Goal: Transaction & Acquisition: Purchase product/service

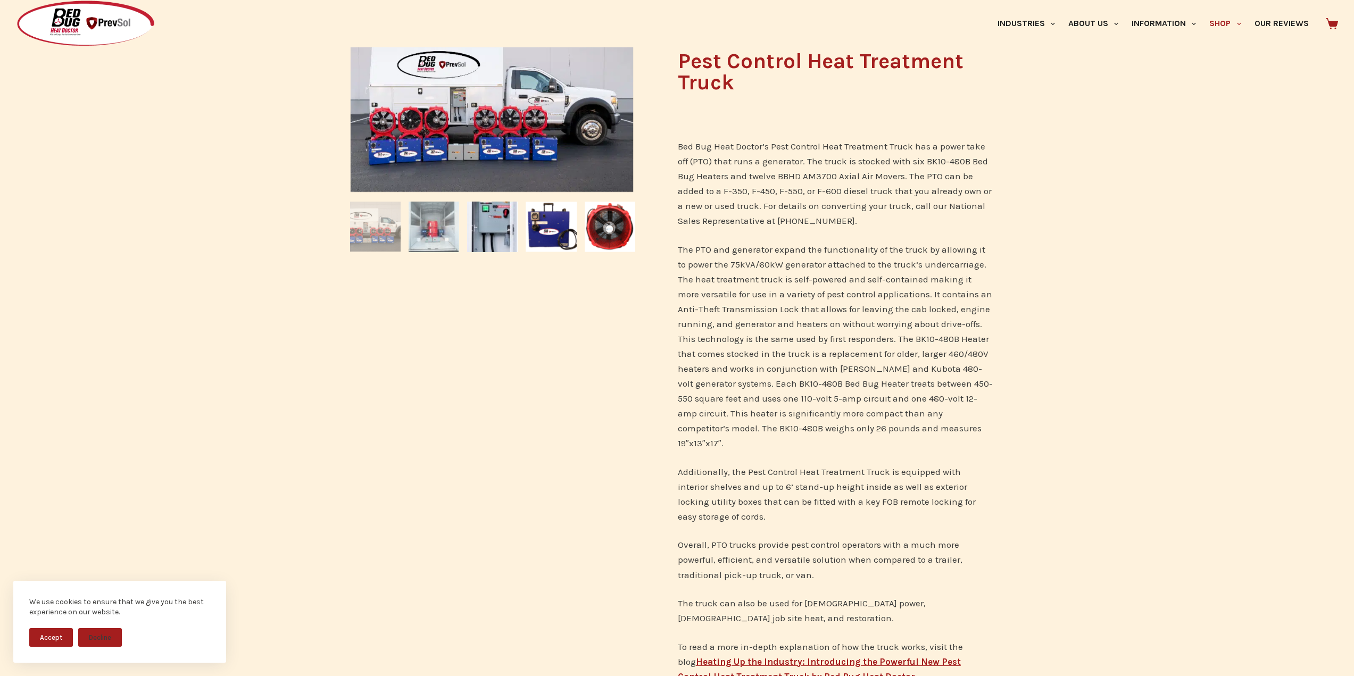
click at [414, 232] on img at bounding box center [434, 227] width 51 height 51
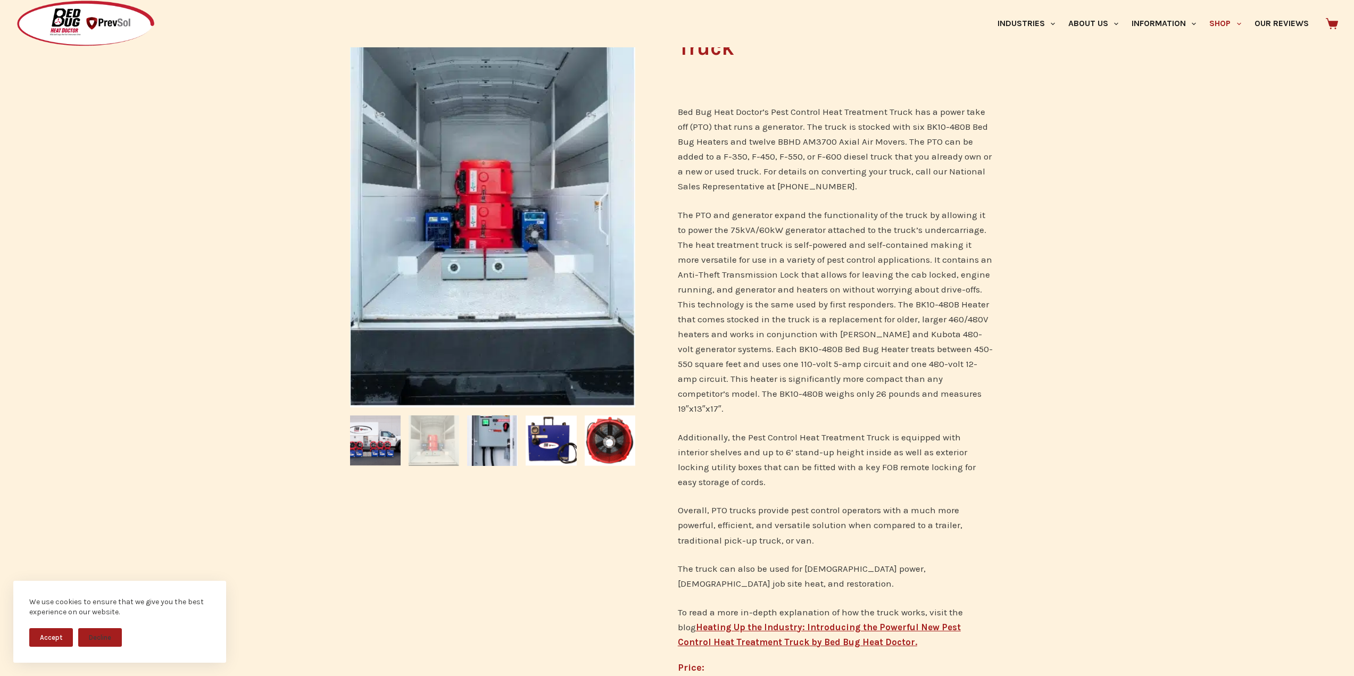
scroll to position [213, 0]
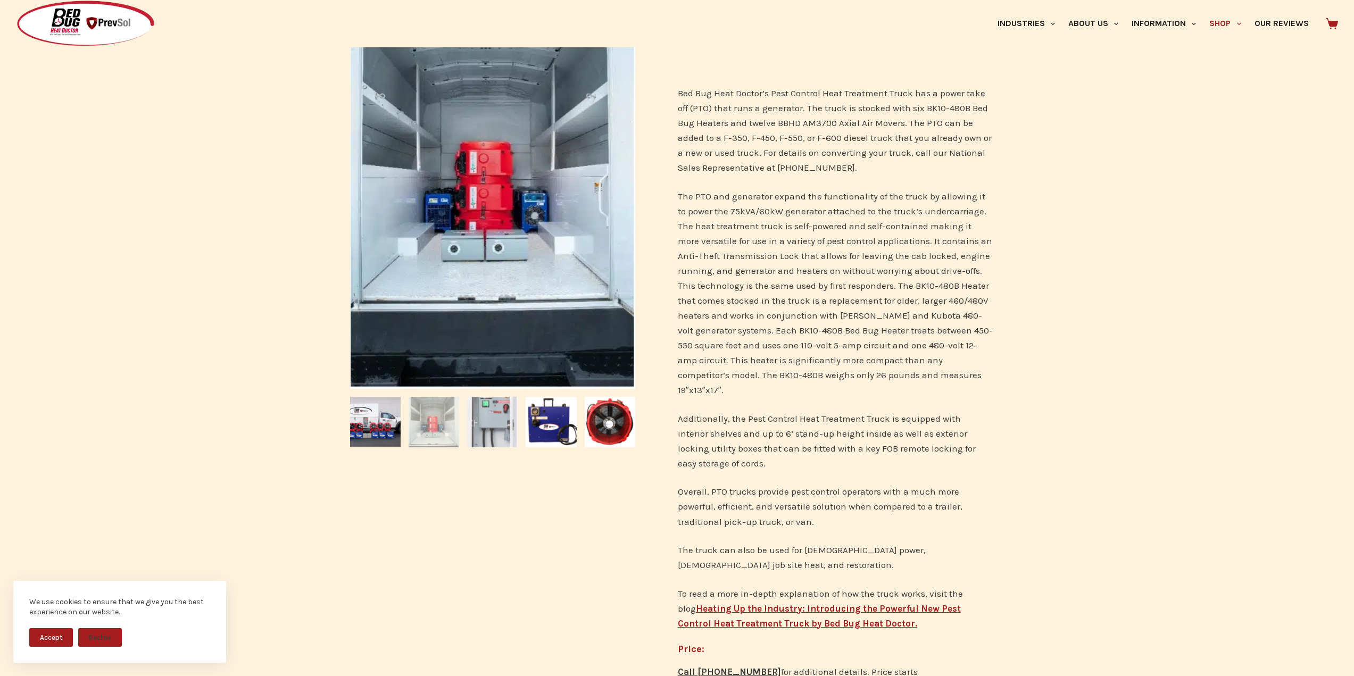
click at [497, 439] on img at bounding box center [492, 422] width 51 height 51
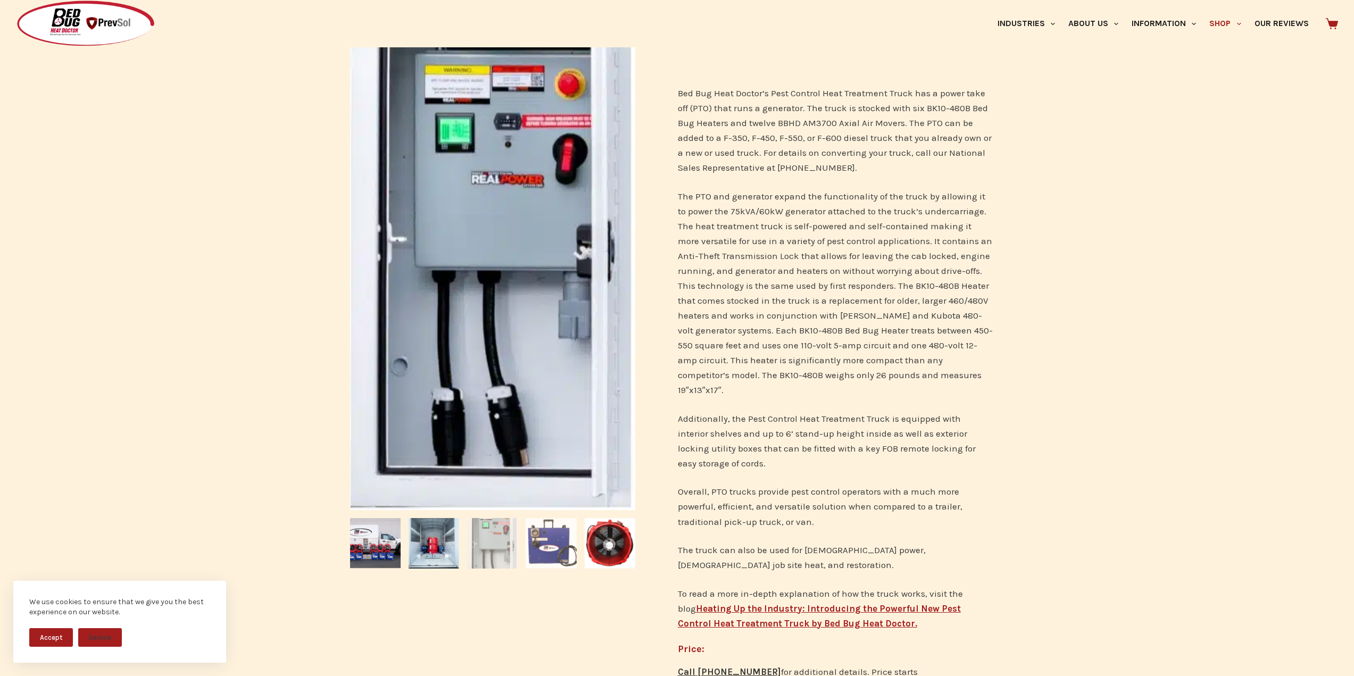
click at [566, 551] on img at bounding box center [551, 543] width 51 height 51
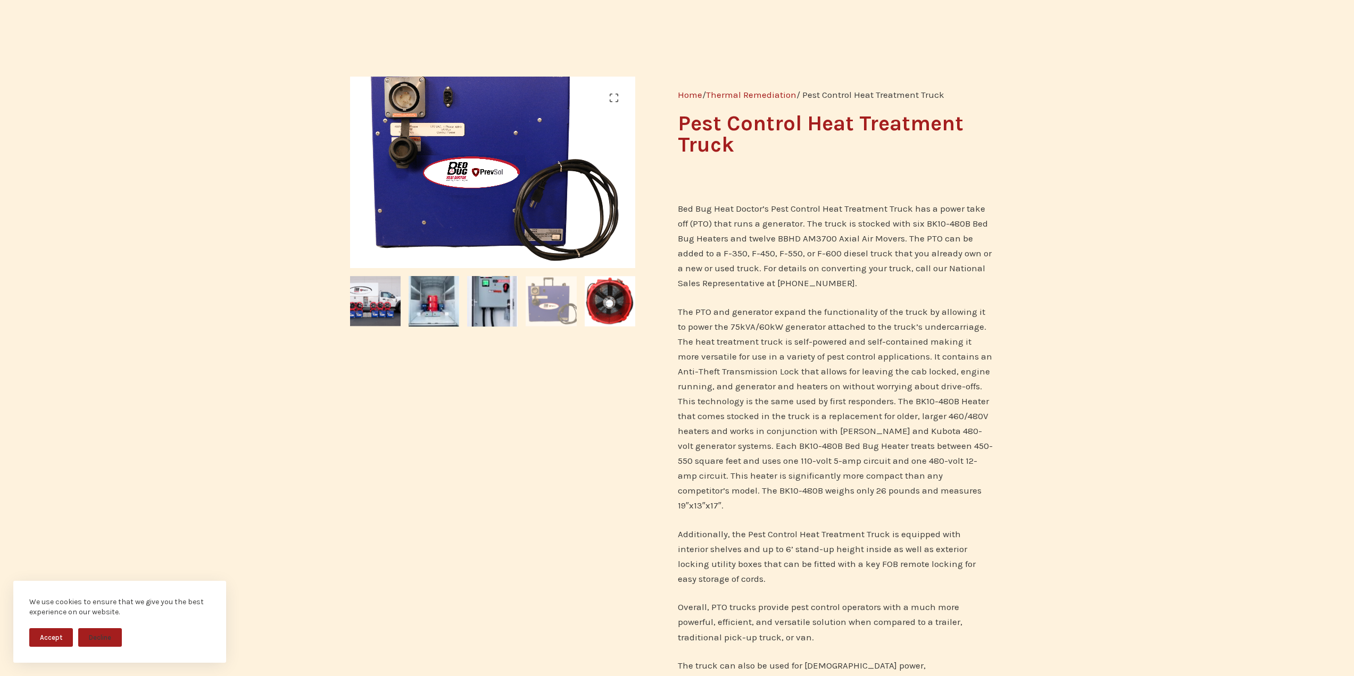
scroll to position [0, 0]
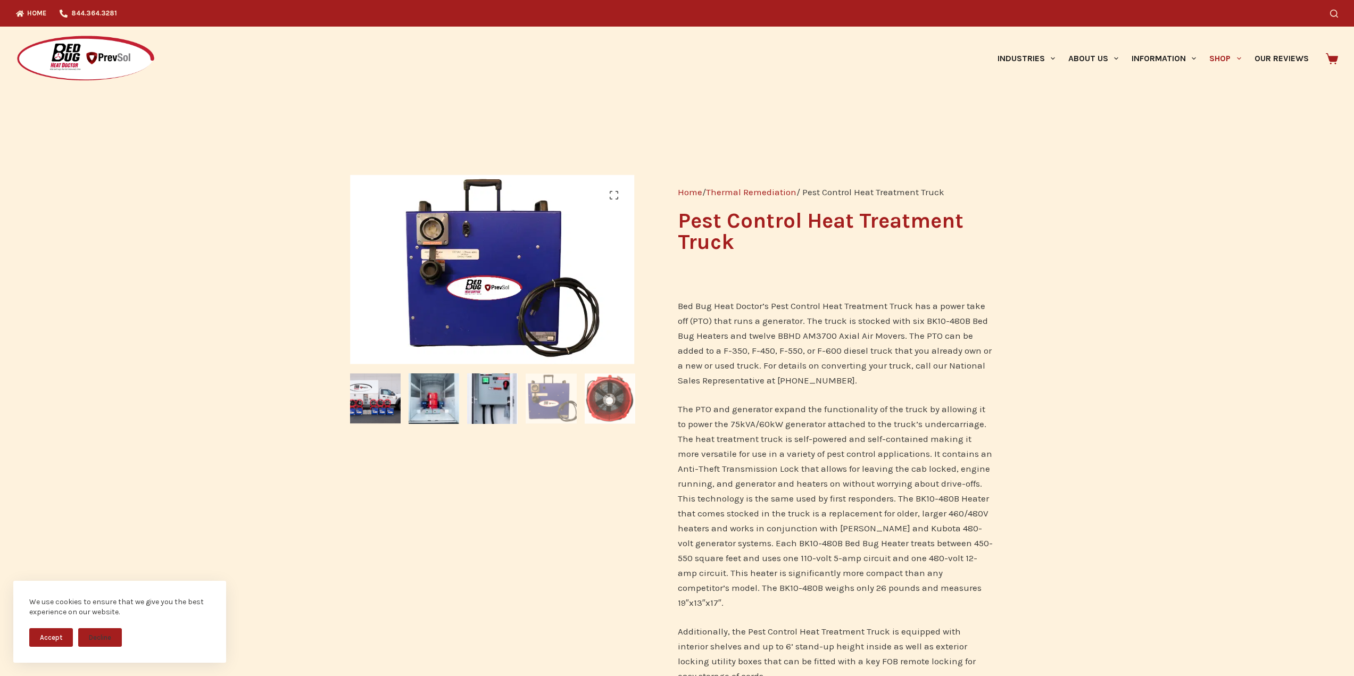
click at [610, 408] on img at bounding box center [610, 398] width 51 height 51
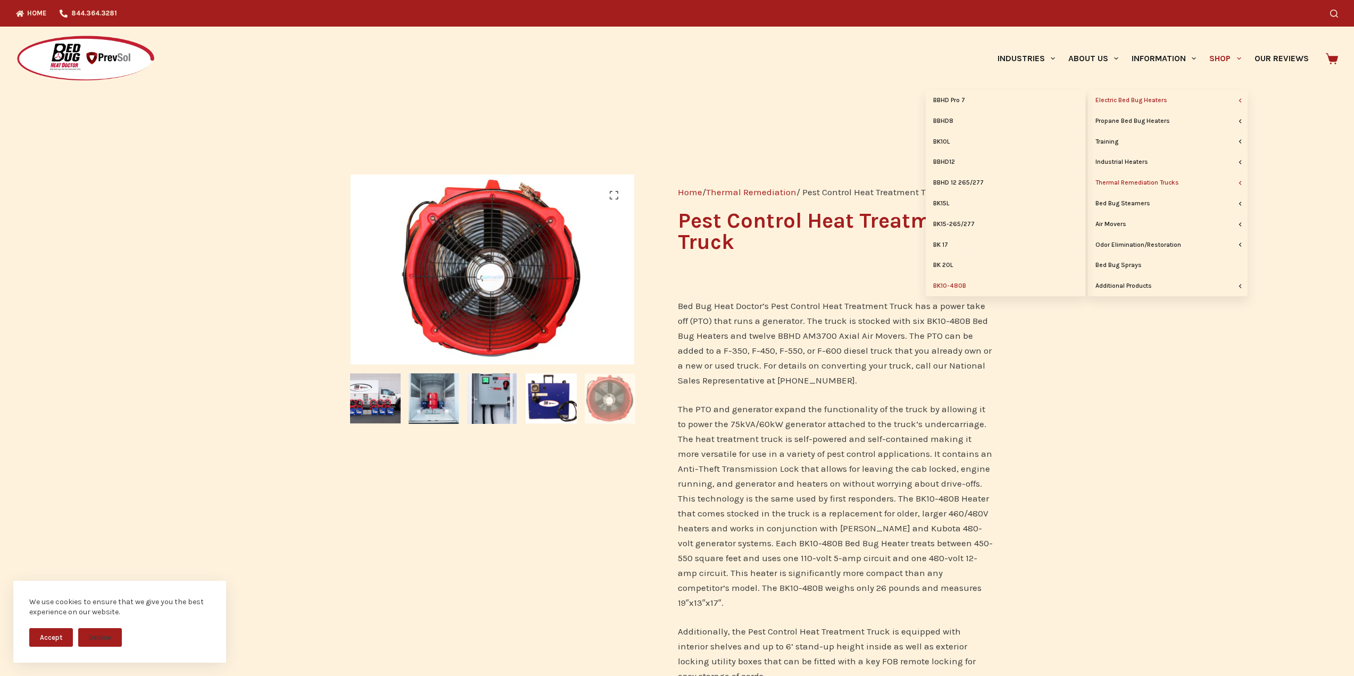
click at [960, 284] on link "BK10-480B" at bounding box center [1006, 286] width 160 height 20
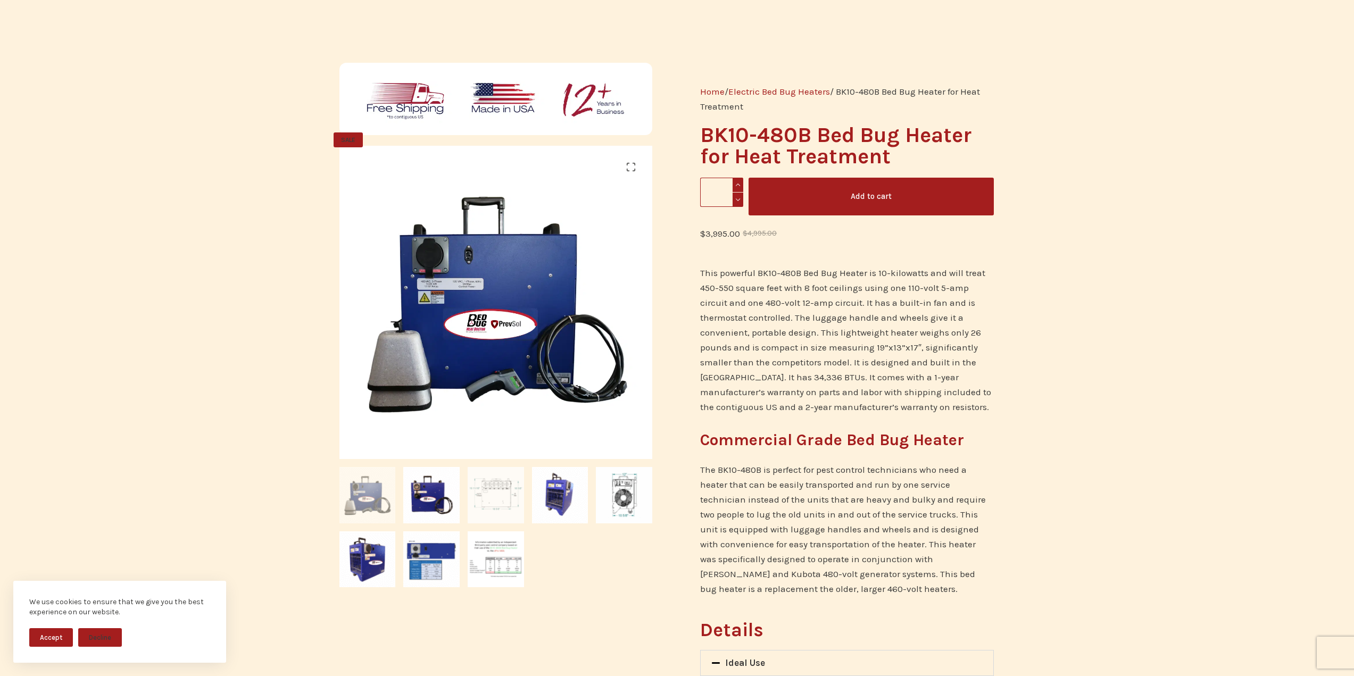
scroll to position [106, 0]
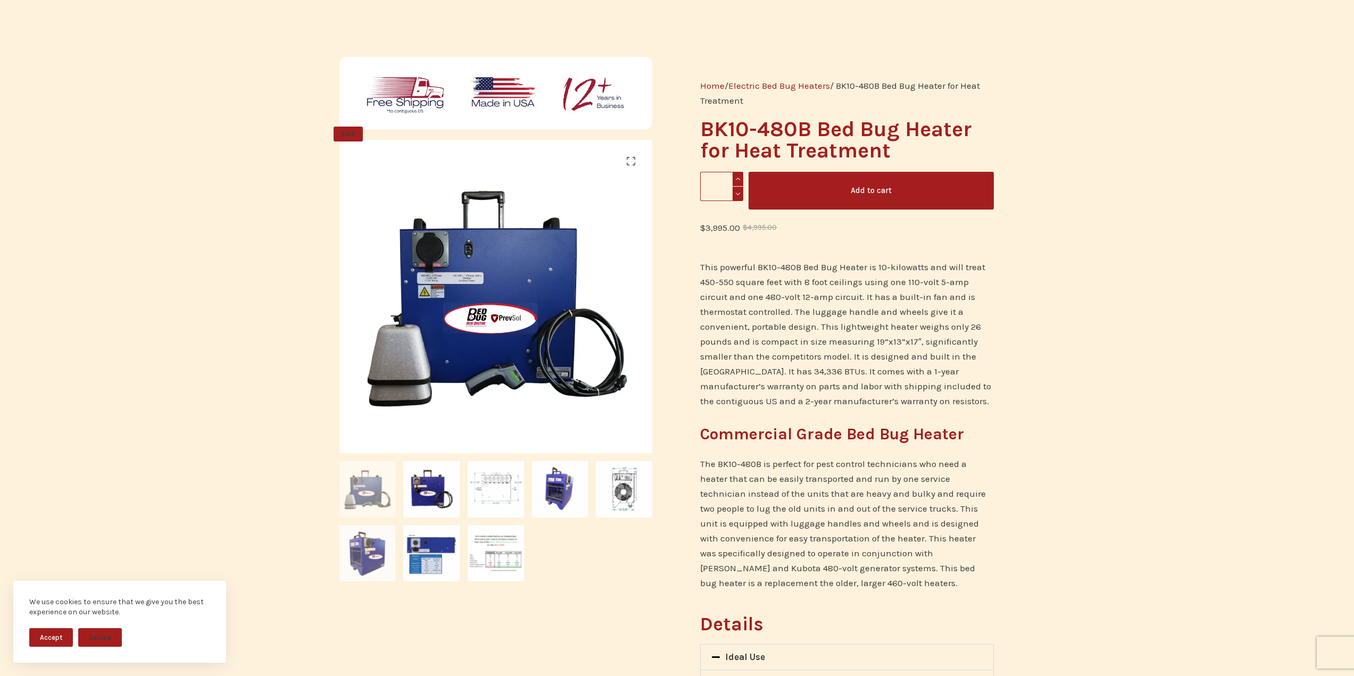
click at [378, 550] on img at bounding box center [367, 554] width 56 height 56
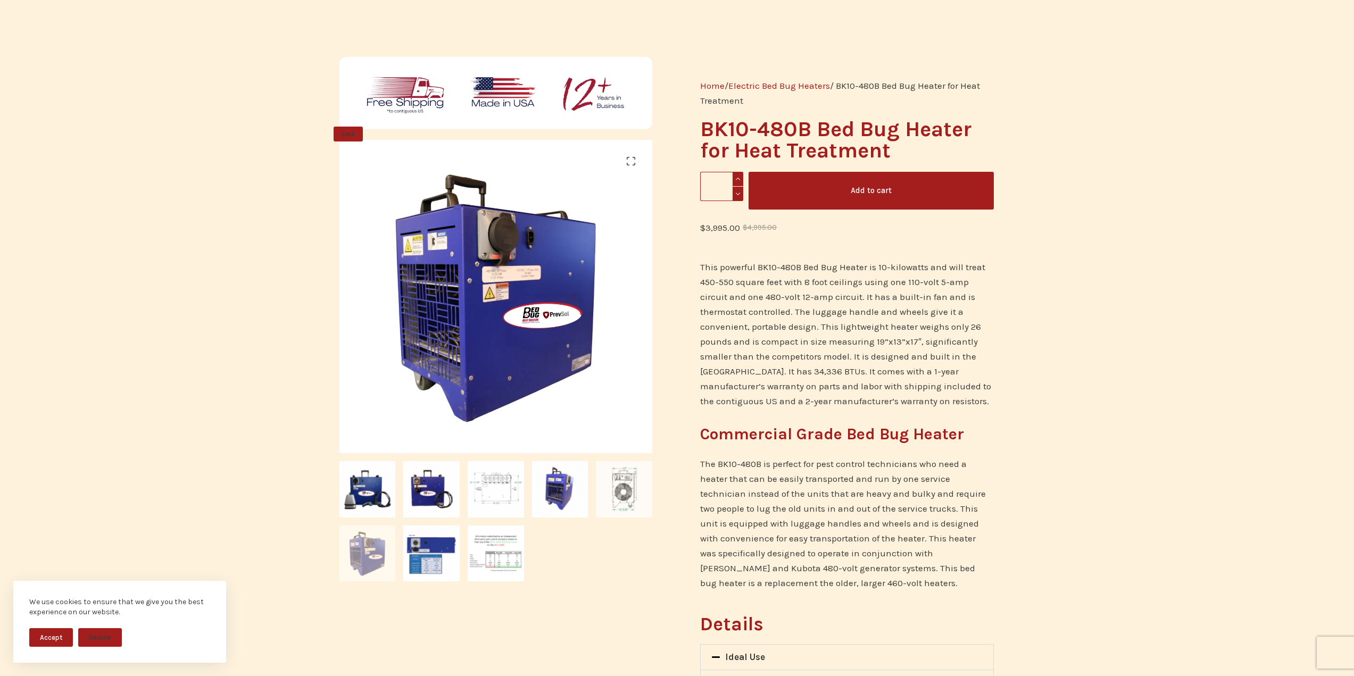
click at [620, 501] on img at bounding box center [624, 489] width 56 height 56
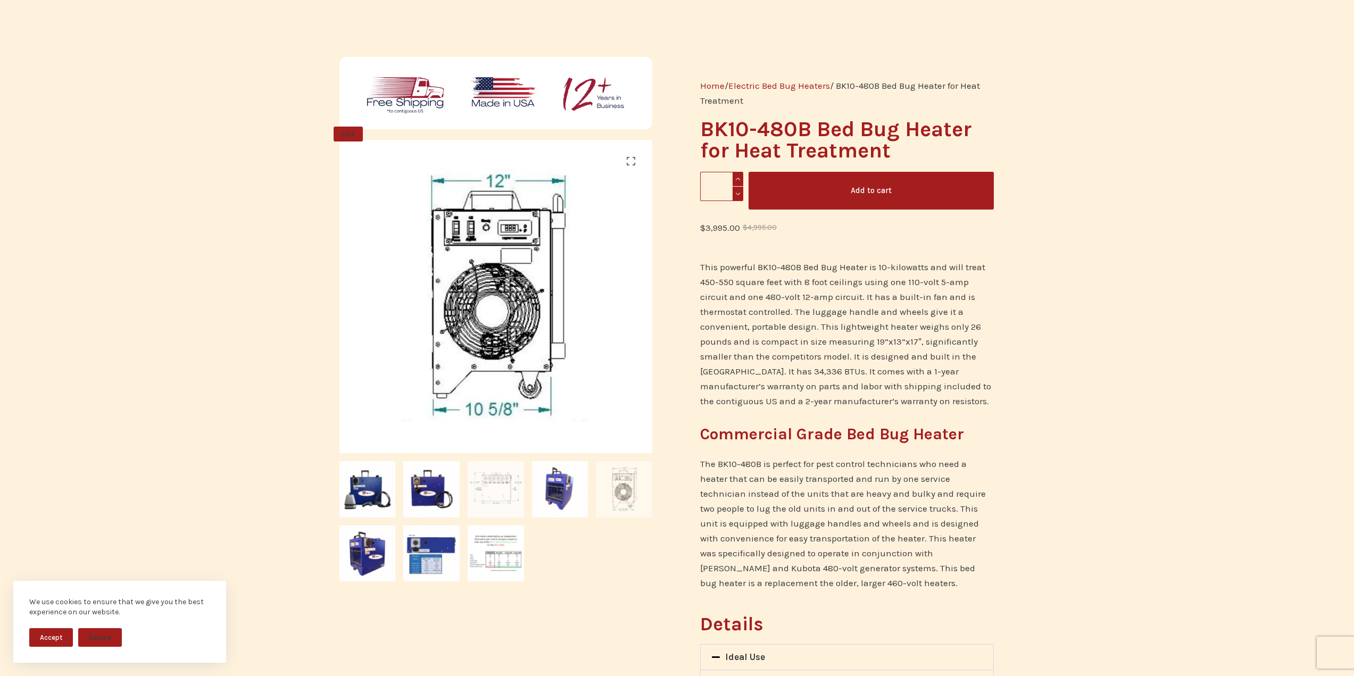
click at [488, 494] on img at bounding box center [496, 489] width 56 height 56
